Goal: Task Accomplishment & Management: Complete application form

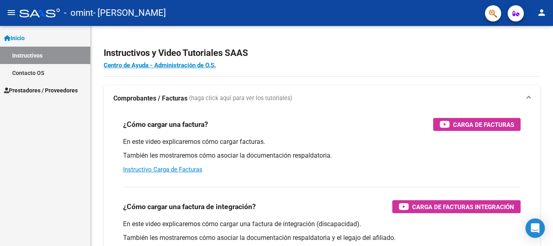
click at [24, 70] on link "Contacto OS" at bounding box center [45, 72] width 90 height 17
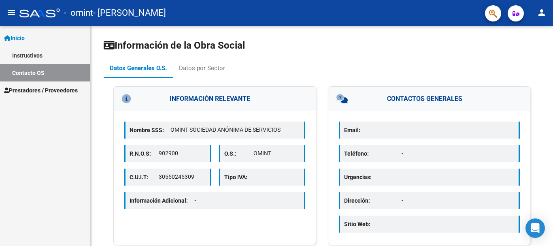
click at [30, 86] on span "Prestadores / Proveedores" at bounding box center [41, 90] width 74 height 9
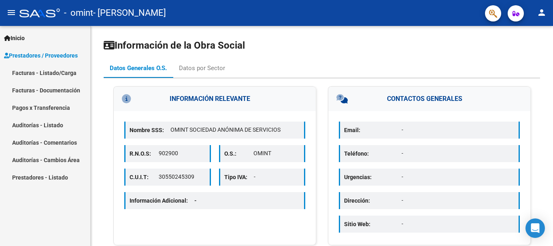
click at [43, 75] on link "Facturas - Listado/Carga" at bounding box center [45, 72] width 90 height 17
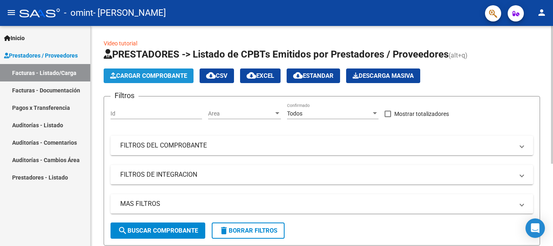
click at [169, 70] on button "Cargar Comprobante" at bounding box center [149, 75] width 90 height 15
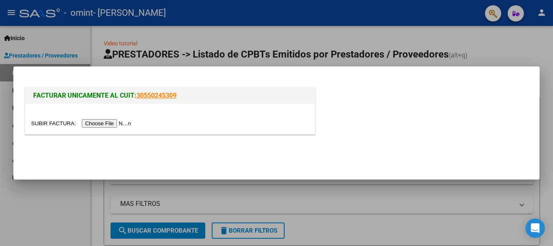
click at [106, 127] on input "file" at bounding box center [82, 123] width 102 height 9
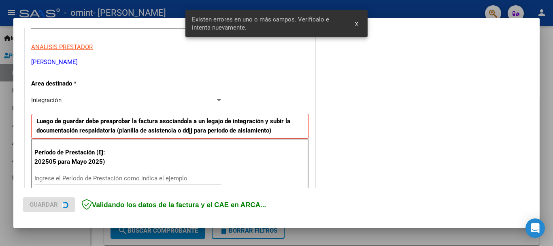
scroll to position [187, 0]
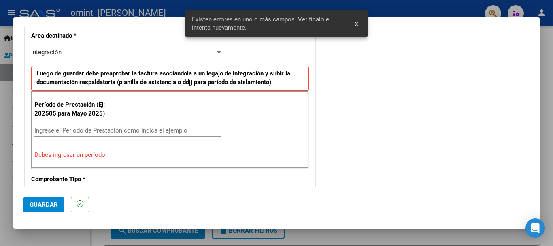
click at [81, 131] on input "Ingrese el Período de Prestación como indica el ejemplo" at bounding box center [127, 130] width 187 height 7
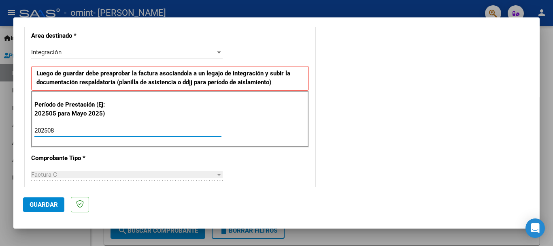
type input "202508"
click at [43, 208] on span "Guardar" at bounding box center [44, 204] width 28 height 7
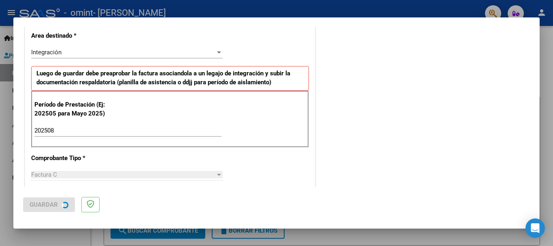
click at [123, 56] on div "Integración" at bounding box center [123, 52] width 184 height 7
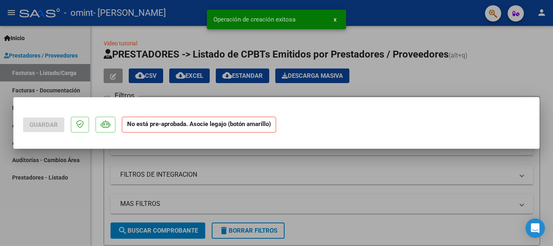
scroll to position [0, 0]
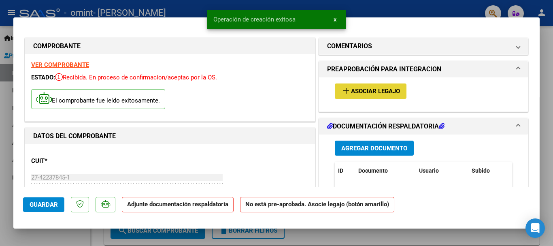
click at [341, 94] on mat-icon "add" at bounding box center [346, 91] width 10 height 10
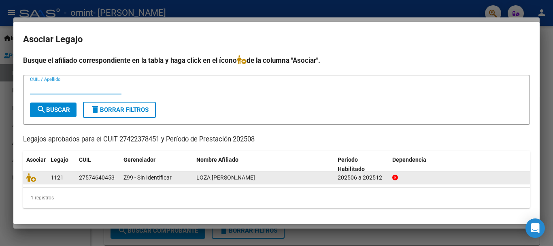
click at [31, 183] on datatable-body-cell at bounding box center [35, 177] width 24 height 13
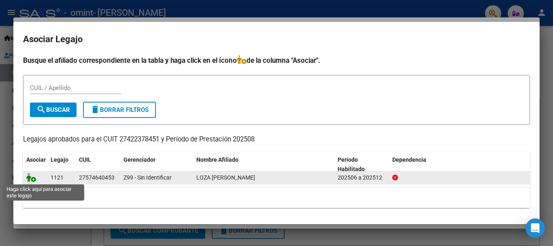
click at [33, 177] on icon at bounding box center [31, 177] width 10 height 9
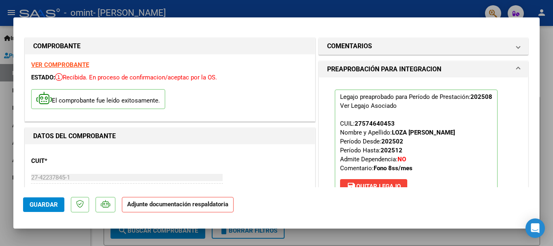
click at [269, 180] on div "CUIT * 27-42237845-1 Ingresar CUIT ANALISIS PRESTADOR [PERSON_NAME] ARCA Padrón" at bounding box center [170, 185] width 278 height 71
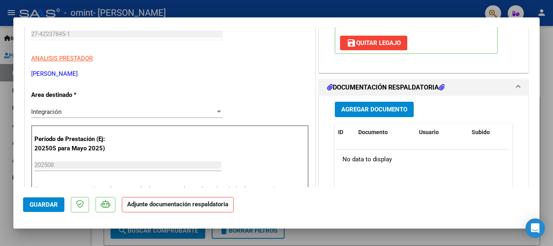
scroll to position [139, 0]
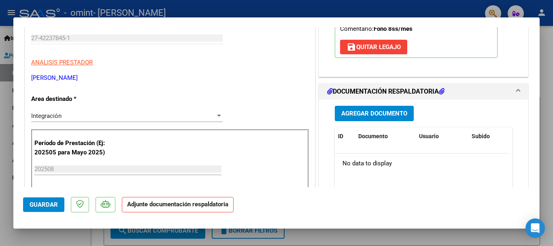
click at [384, 108] on button "Agregar Documento" at bounding box center [374, 113] width 79 height 15
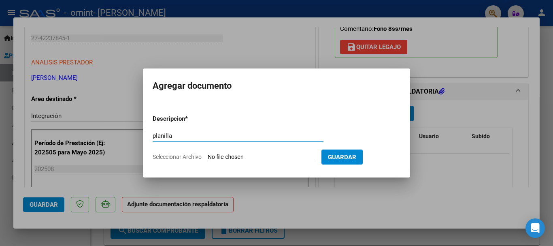
type input "planilla"
click at [222, 157] on input "Seleccionar Archivo" at bounding box center [261, 158] width 107 height 8
type input "C:\fakepath\Escaneado el [DATE], 5_29_20 p. m..pdf"
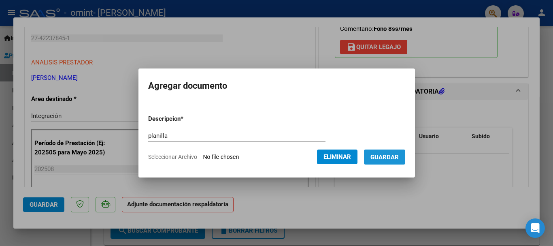
click at [398, 162] on button "Guardar" at bounding box center [384, 156] width 41 height 15
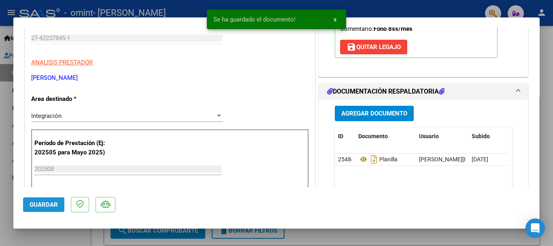
click at [56, 202] on span "Guardar" at bounding box center [44, 204] width 28 height 7
